Goal: Check status: Check status

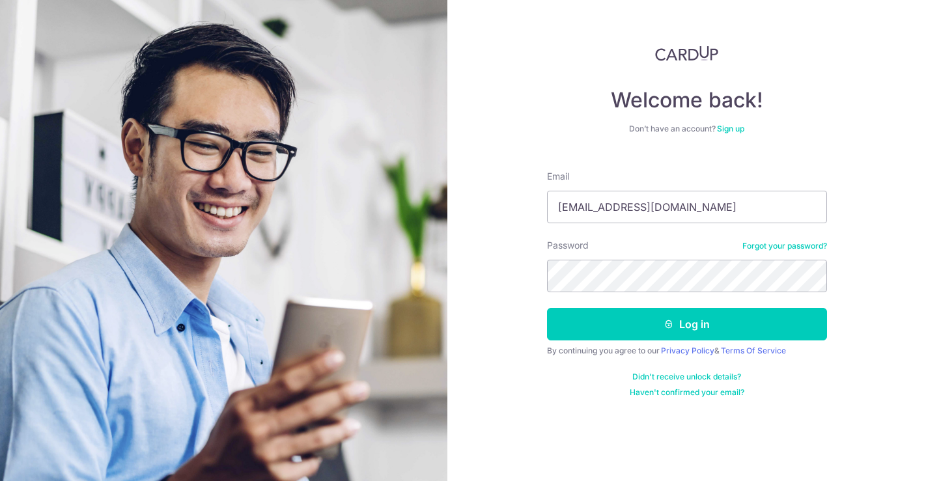
type input "[EMAIL_ADDRESS][DOMAIN_NAME]"
click at [547, 308] on button "Log in" at bounding box center [687, 324] width 280 height 33
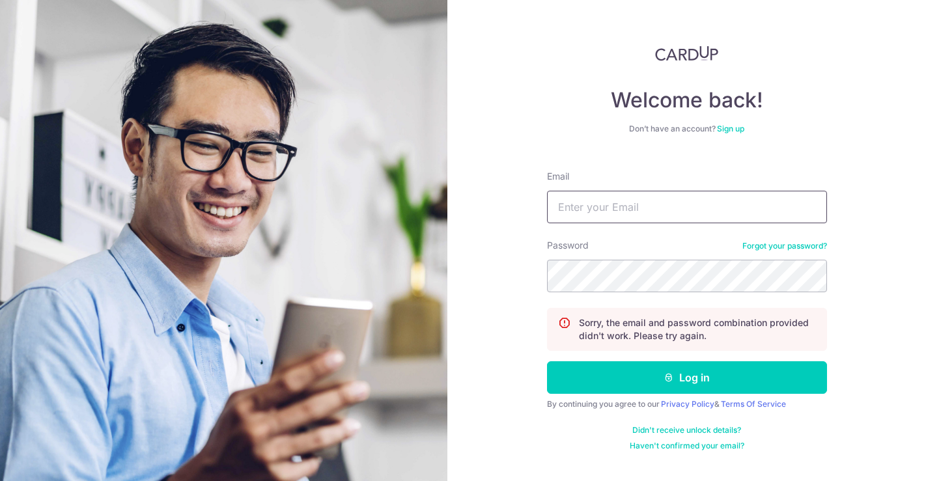
click at [642, 206] on input "Email" at bounding box center [687, 207] width 280 height 33
type input "[EMAIL_ADDRESS][DOMAIN_NAME]"
click at [547, 361] on button "Log in" at bounding box center [687, 377] width 280 height 33
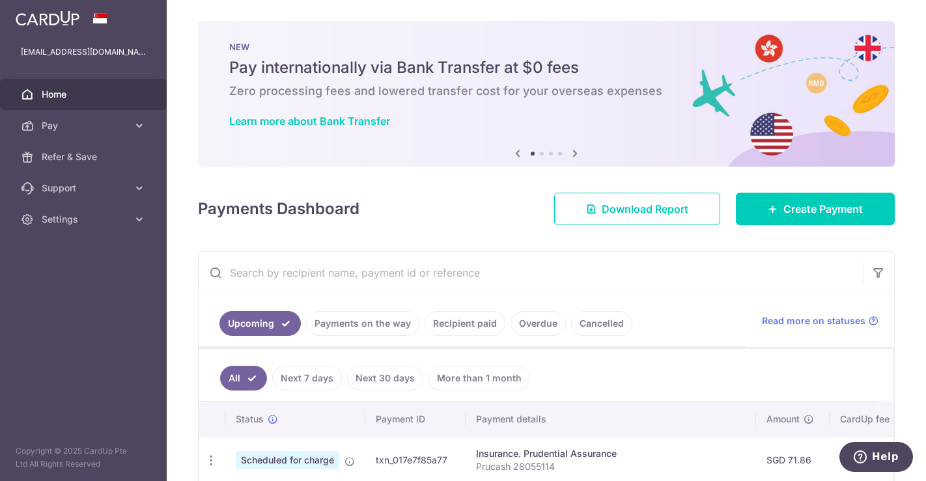
click at [475, 325] on link "Recipient paid" at bounding box center [464, 323] width 81 height 25
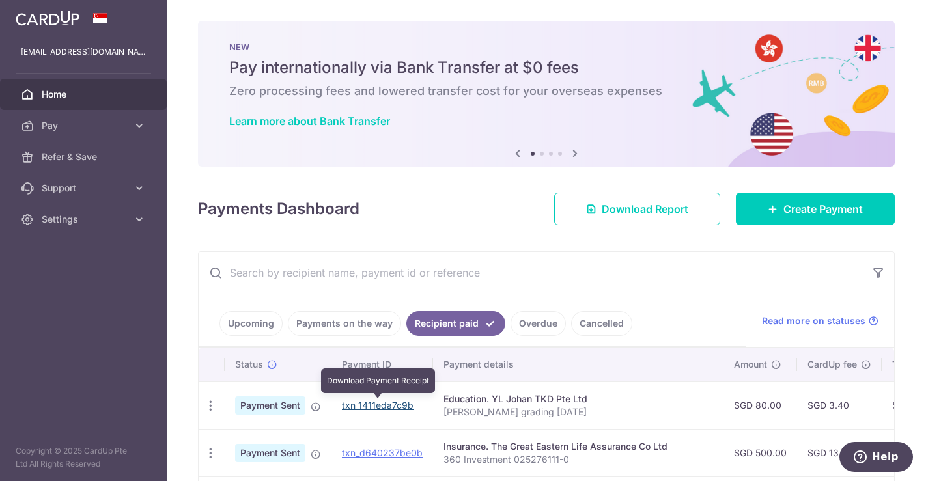
click at [394, 405] on link "txn_1411eda7c9b" at bounding box center [378, 405] width 72 height 11
click at [394, 407] on link "txn_1411eda7c9b" at bounding box center [378, 405] width 72 height 11
